Goal: Find specific page/section: Find specific page/section

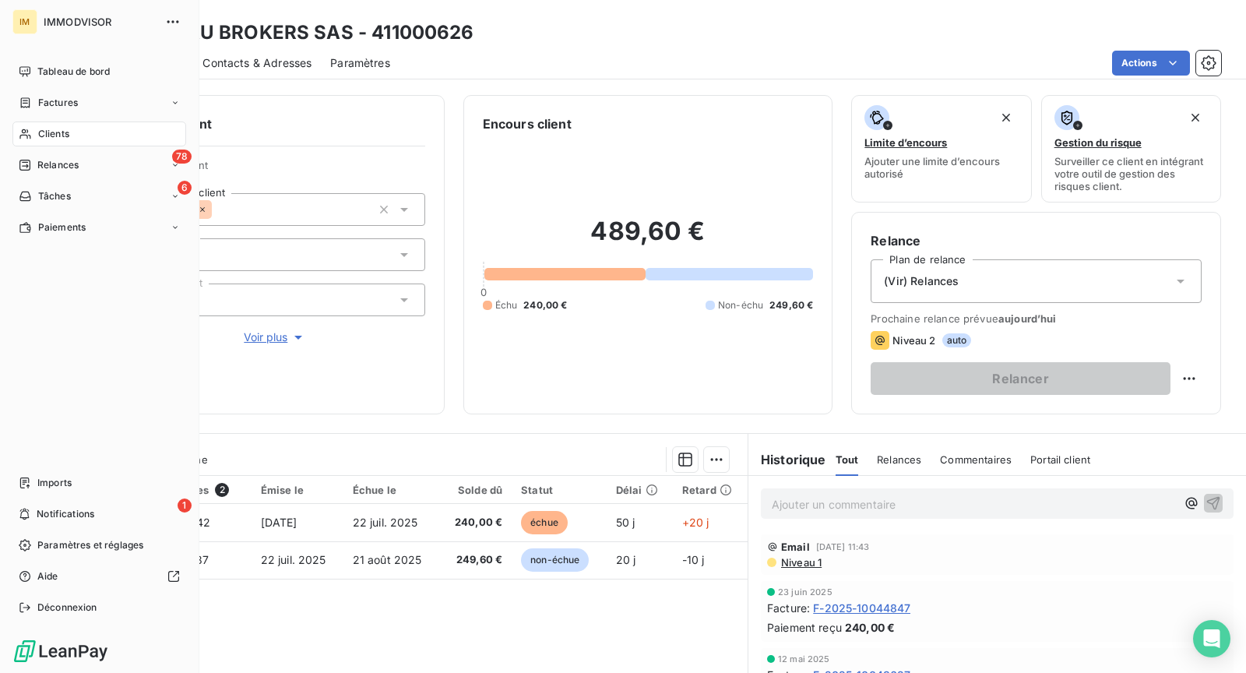
click at [42, 136] on span "Clients" at bounding box center [53, 134] width 31 height 14
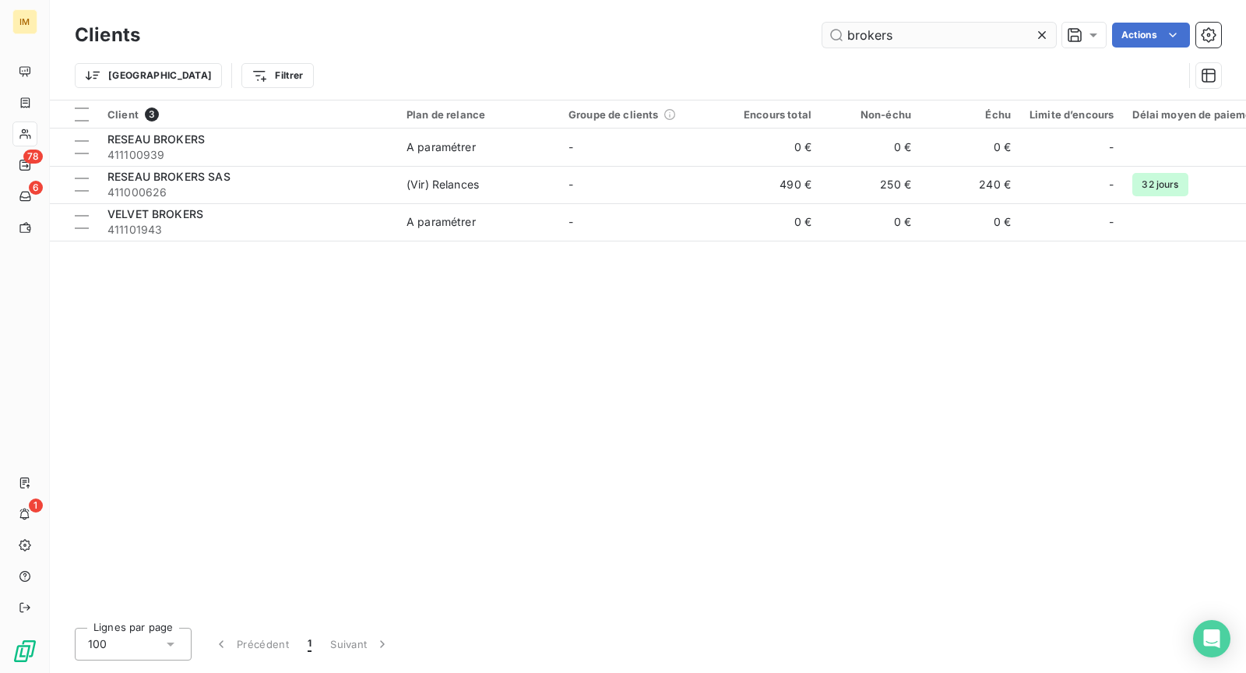
click at [948, 31] on input "brokers" at bounding box center [939, 35] width 234 height 25
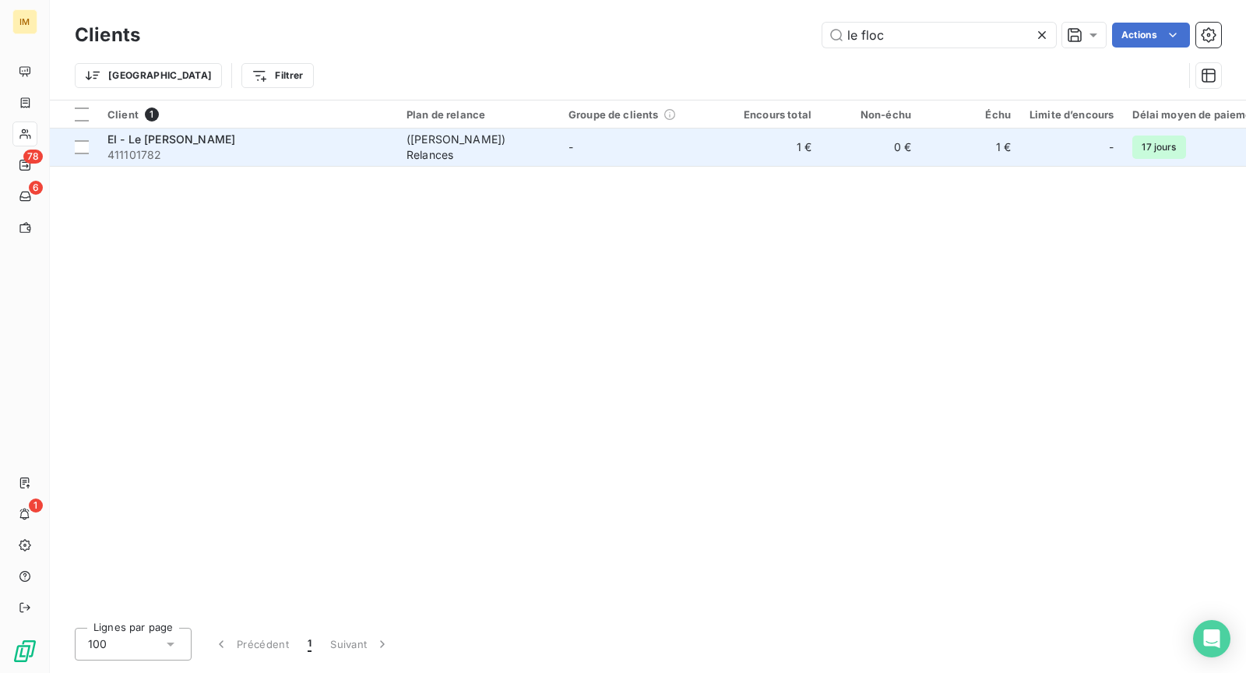
type input "le floc"
click at [341, 150] on span "411101782" at bounding box center [247, 155] width 280 height 16
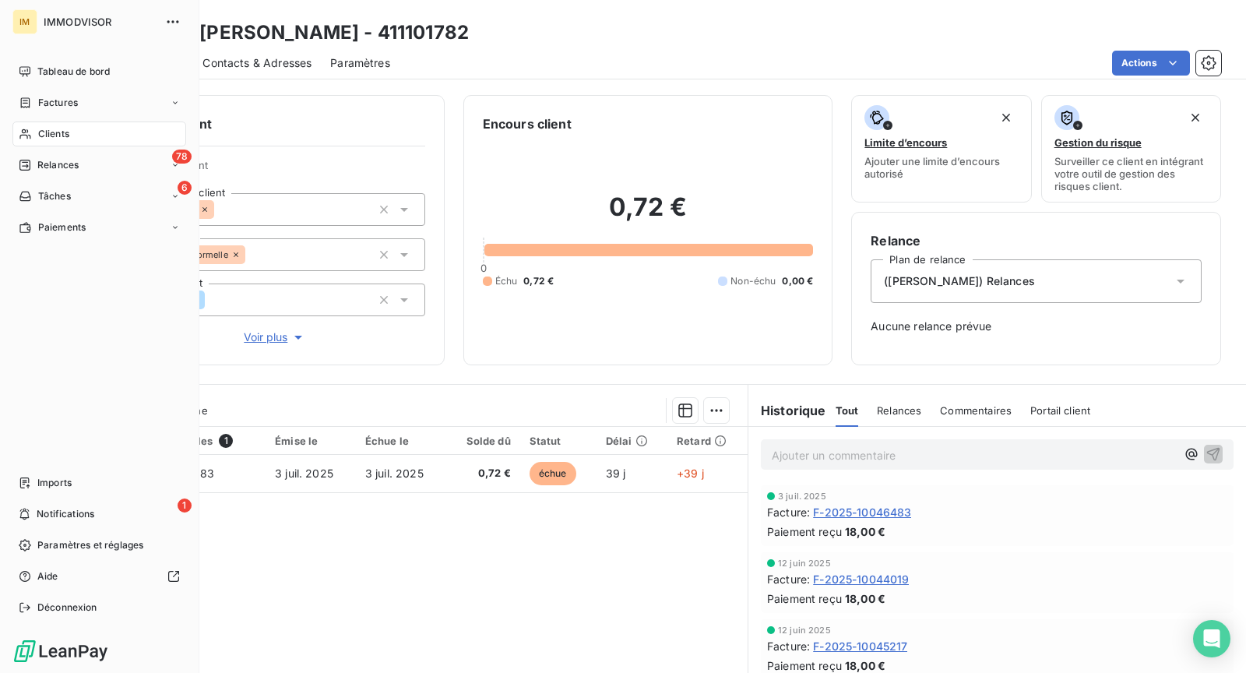
click at [63, 125] on div "Clients" at bounding box center [99, 133] width 174 height 25
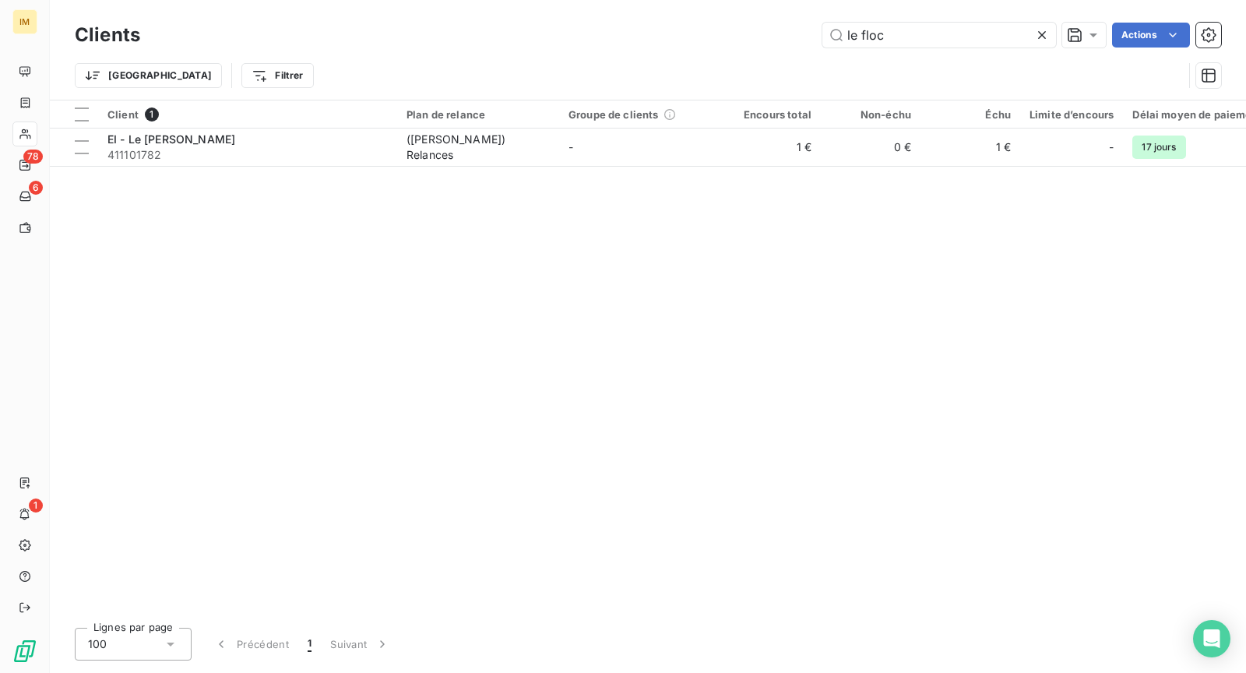
click at [914, 49] on div "Clients le floc Actions" at bounding box center [648, 35] width 1146 height 33
click at [915, 37] on input "le floc" at bounding box center [939, 35] width 234 height 25
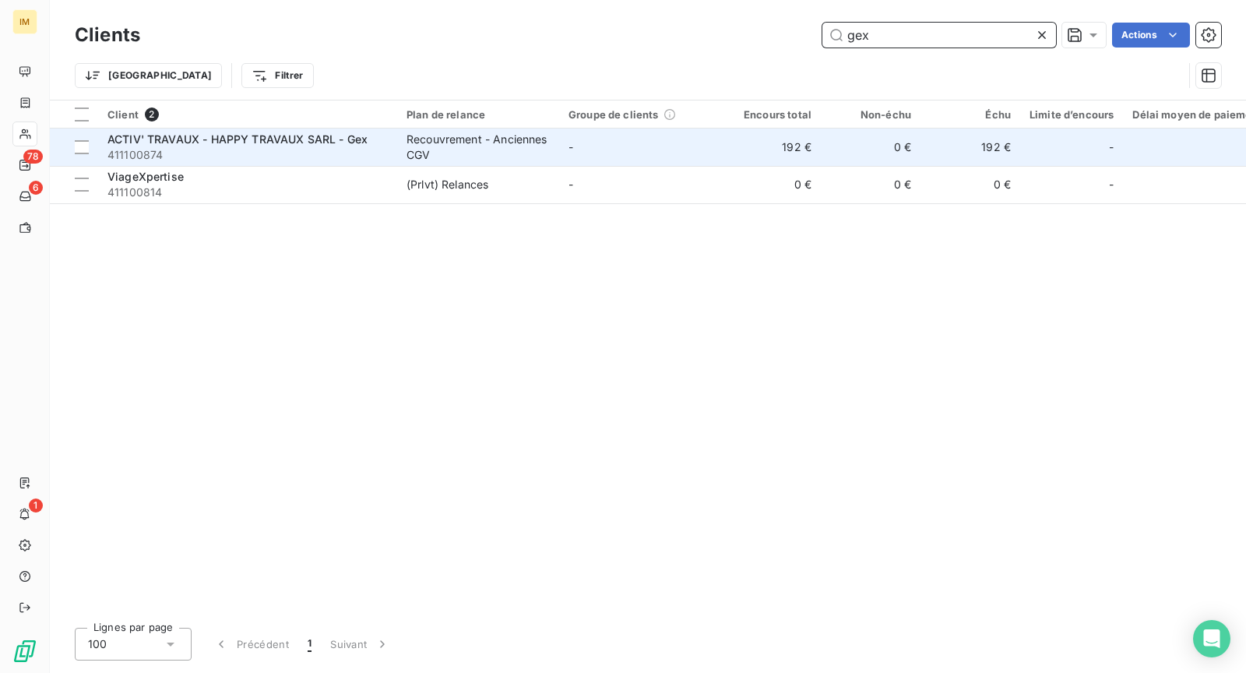
type input "gex"
click at [375, 150] on span "411100874" at bounding box center [247, 155] width 280 height 16
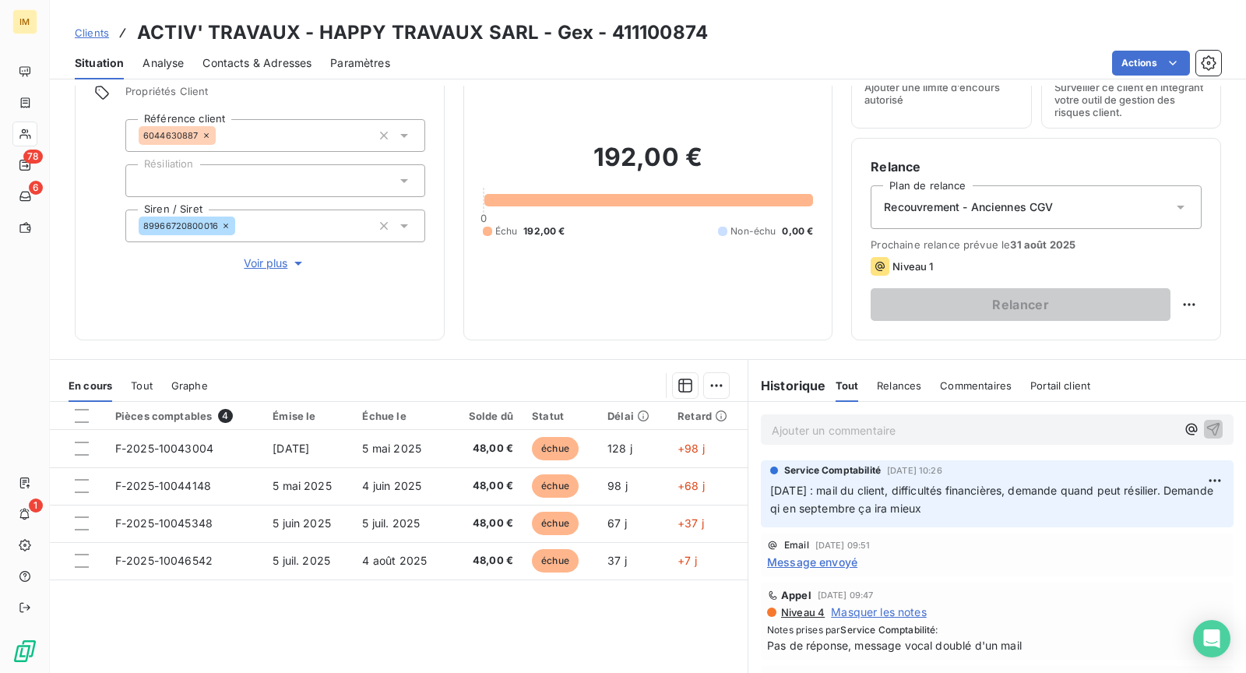
scroll to position [147, 0]
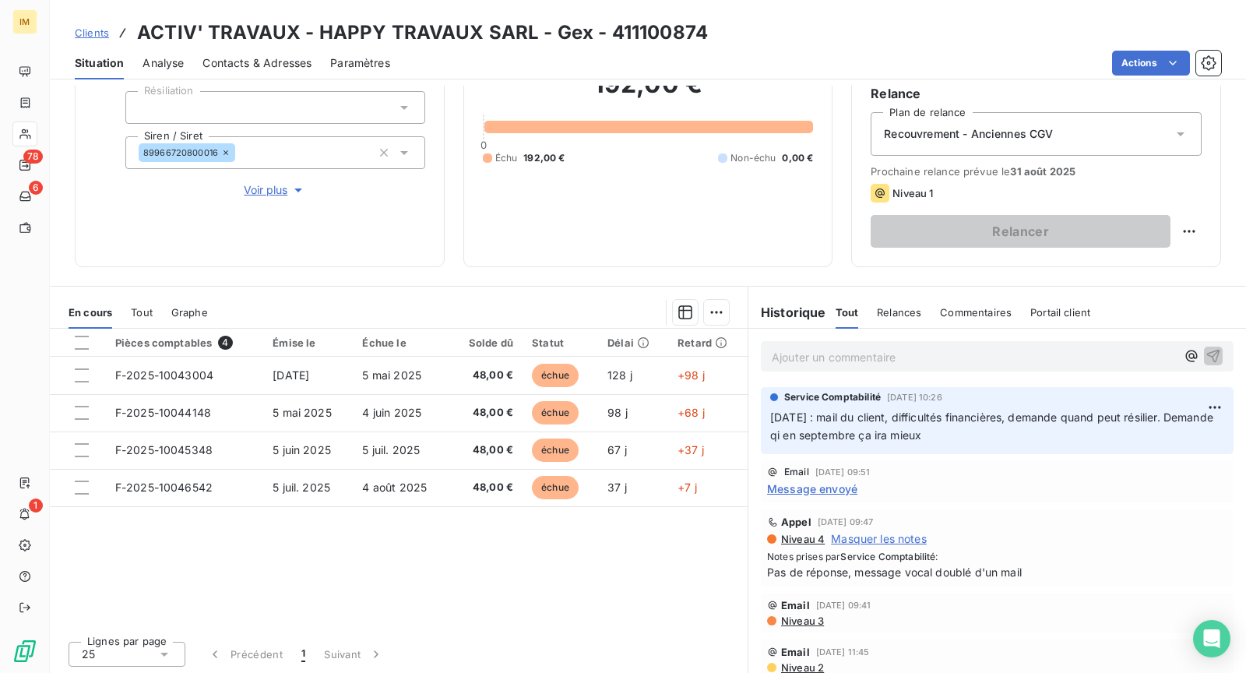
drag, startPoint x: 967, startPoint y: 348, endPoint x: 966, endPoint y: 335, distance: 13.3
click at [967, 348] on p "Ajouter un commentaire ﻿" at bounding box center [974, 356] width 404 height 19
click at [889, 359] on p "[DATE] :" at bounding box center [974, 356] width 404 height 18
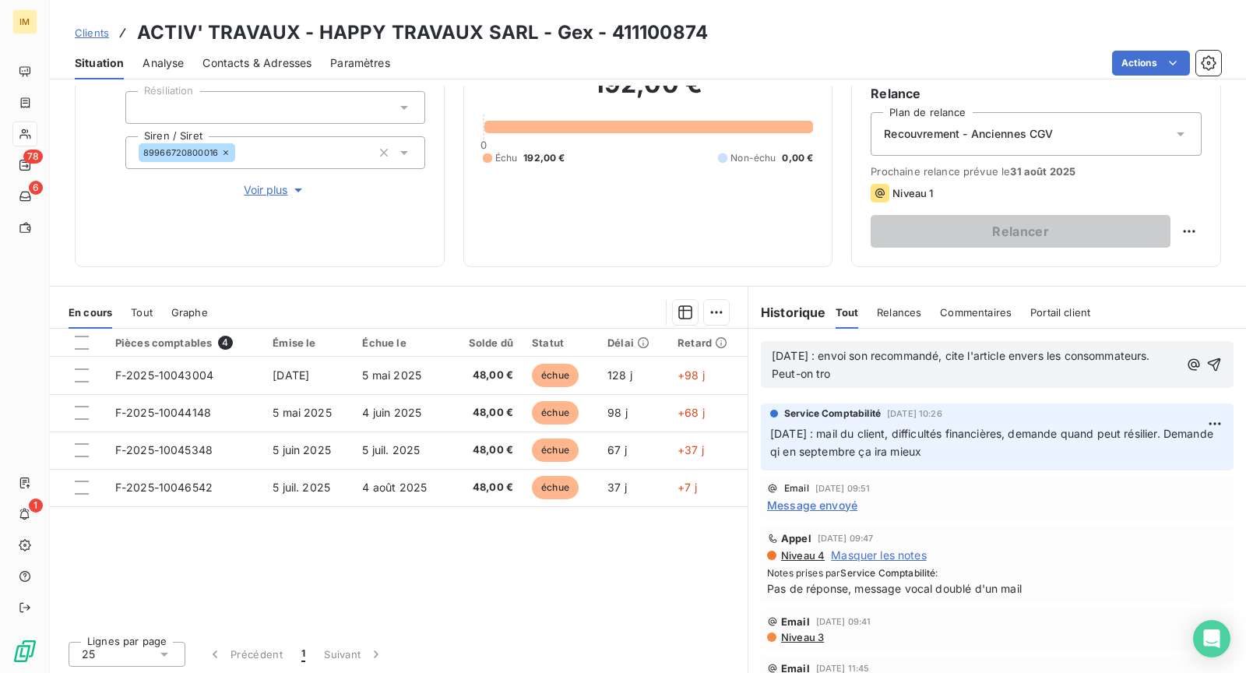
drag, startPoint x: 858, startPoint y: 367, endPoint x: 984, endPoint y: 383, distance: 127.2
click at [984, 383] on div "[DATE] : envoi son recommandé, cite l'article envers les consommateurs. Peut-on…" at bounding box center [997, 364] width 473 height 47
drag, startPoint x: 1189, startPoint y: 358, endPoint x: 1190, endPoint y: 366, distance: 7.8
click at [1207, 358] on icon "button" at bounding box center [1215, 365] width 16 height 16
